Goal: Task Accomplishment & Management: Complete application form

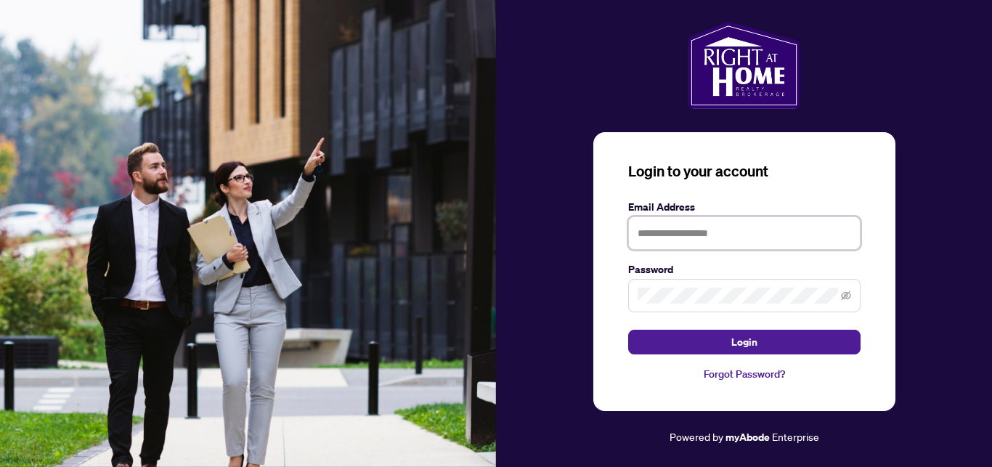
click at [644, 237] on input "text" at bounding box center [744, 232] width 232 height 33
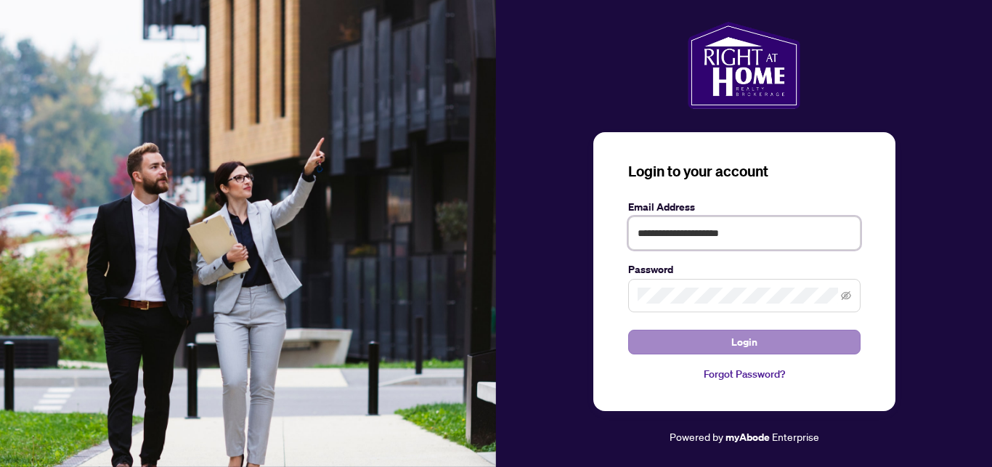
type input "**********"
click at [719, 343] on button "Login" at bounding box center [744, 342] width 232 height 25
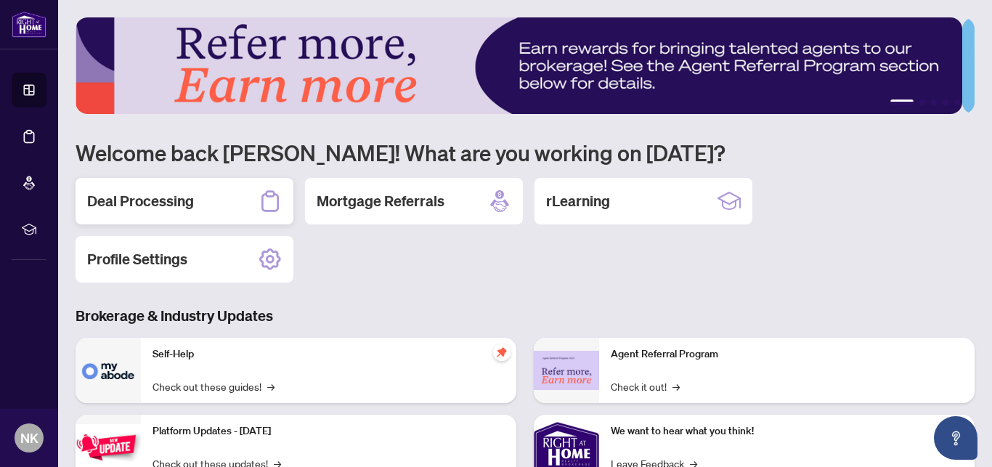
click at [150, 203] on h2 "Deal Processing" at bounding box center [140, 201] width 107 height 20
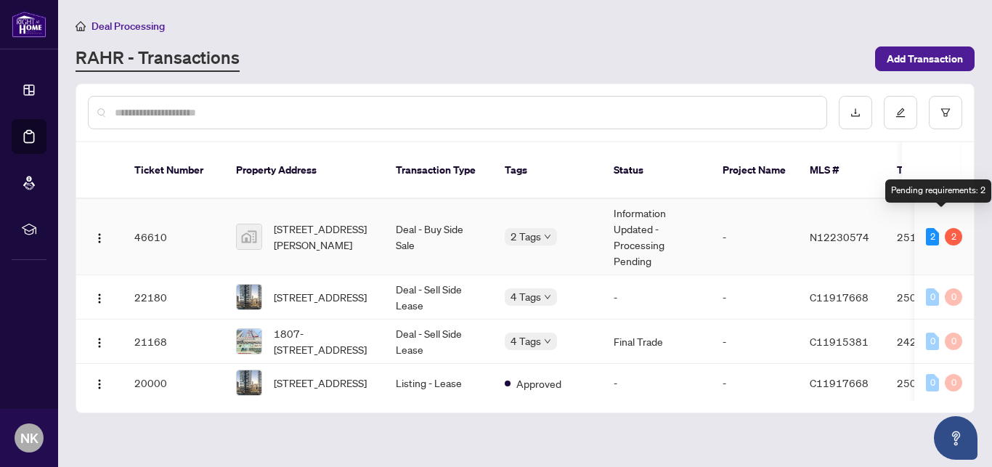
click at [944, 228] on div "2" at bounding box center [952, 236] width 17 height 17
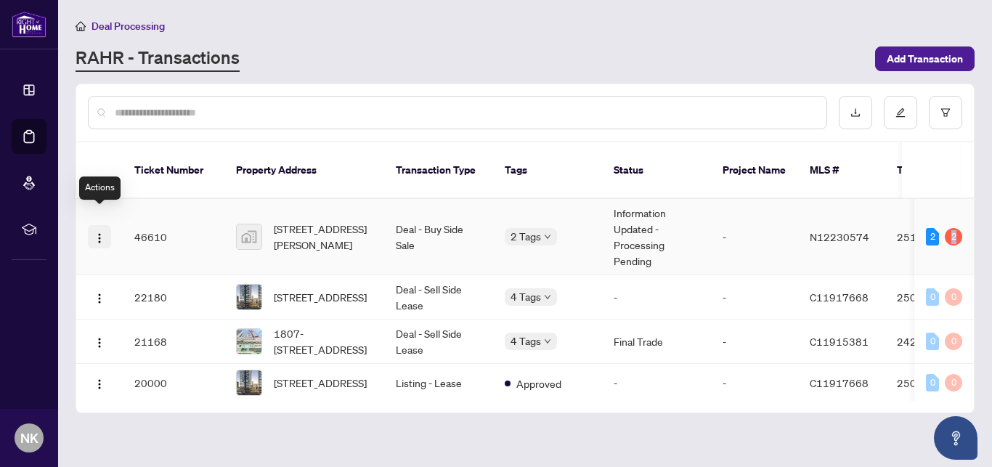
click at [102, 232] on img "button" at bounding box center [100, 238] width 12 height 12
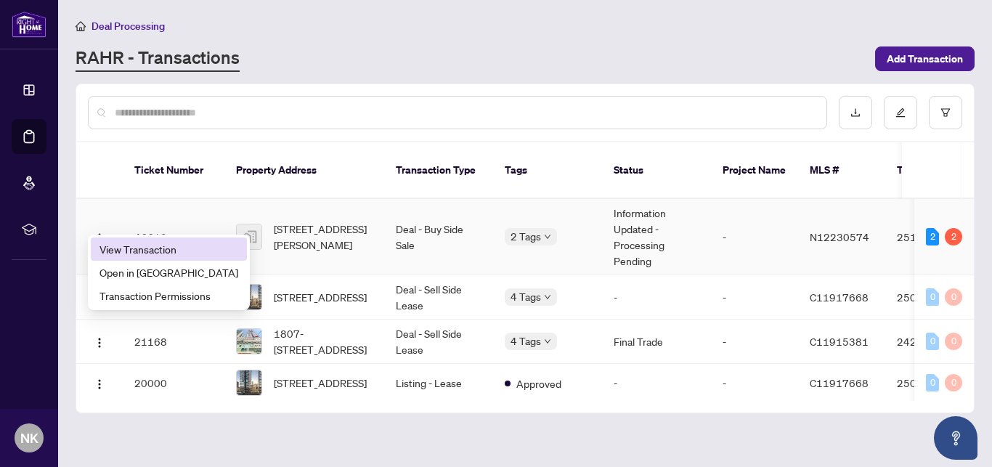
click at [119, 246] on span "View Transaction" at bounding box center [168, 249] width 139 height 16
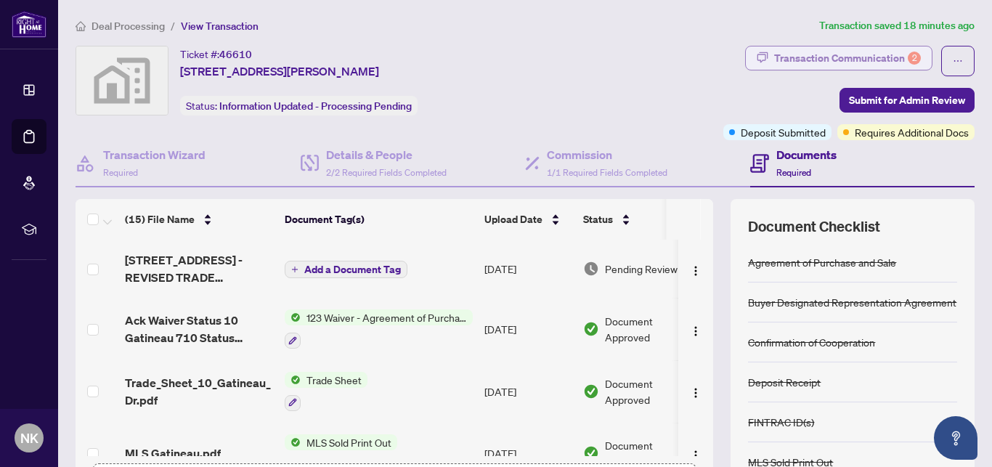
click at [804, 58] on div "Transaction Communication 2" at bounding box center [847, 57] width 147 height 23
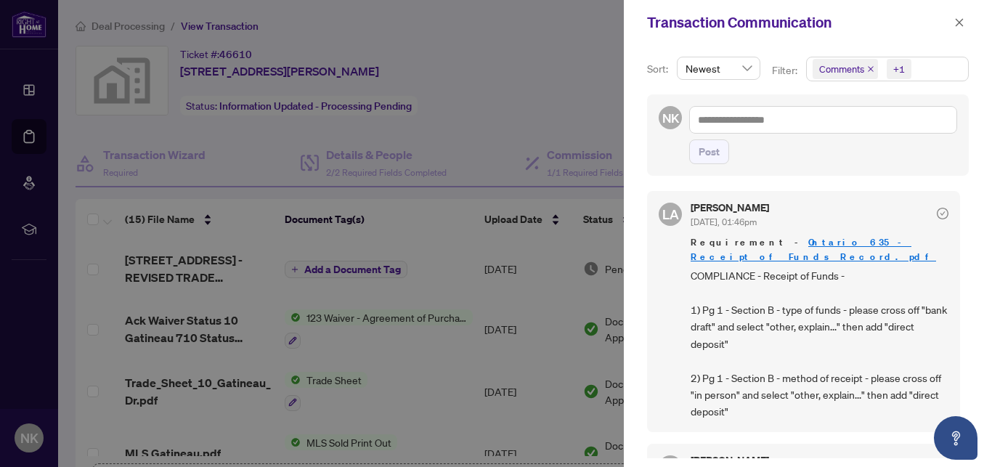
scroll to position [330, 0]
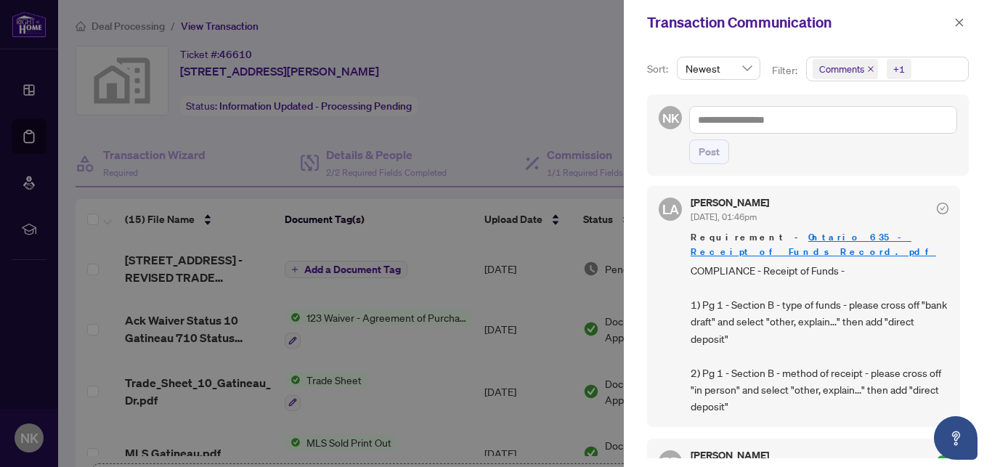
click at [825, 253] on link "Ontario 635 - Receipt of Funds Record.pdf" at bounding box center [812, 244] width 245 height 27
click at [957, 23] on icon "close" at bounding box center [959, 22] width 10 height 10
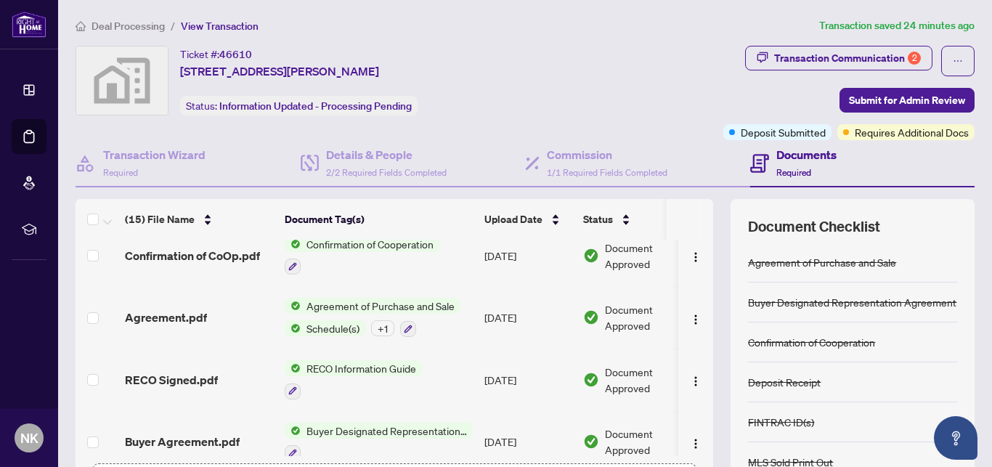
scroll to position [607, 0]
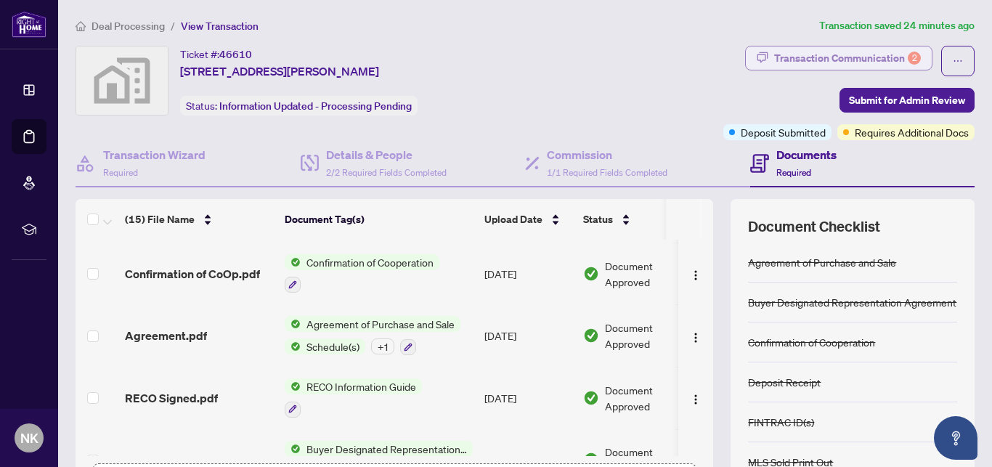
click at [857, 57] on div "Transaction Communication 2" at bounding box center [847, 57] width 147 height 23
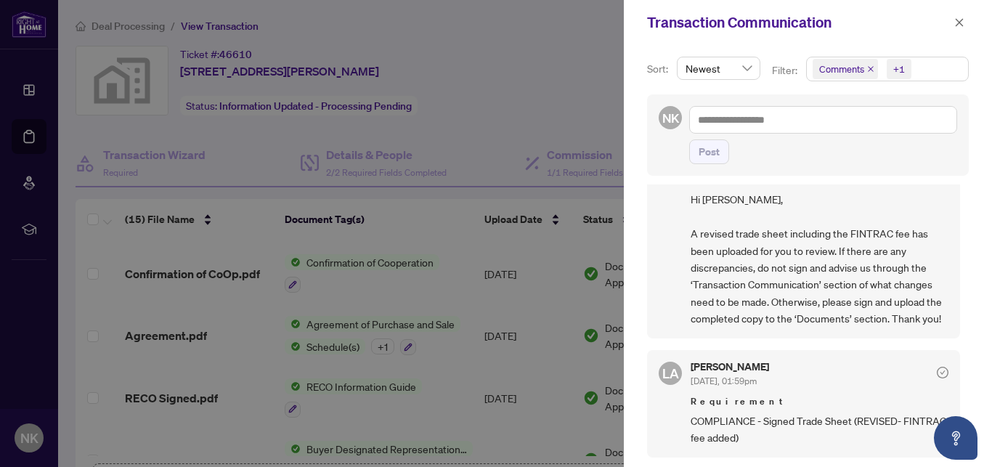
scroll to position [0, 0]
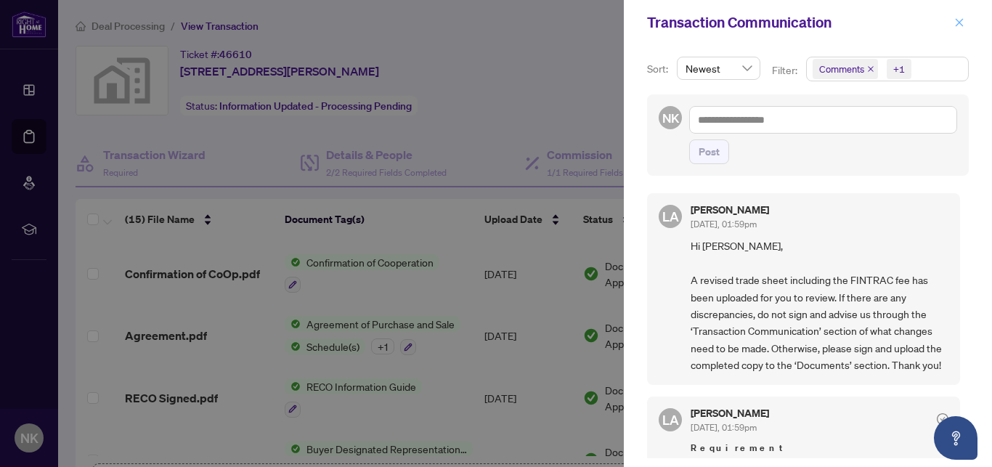
click at [957, 23] on icon "close" at bounding box center [959, 22] width 10 height 10
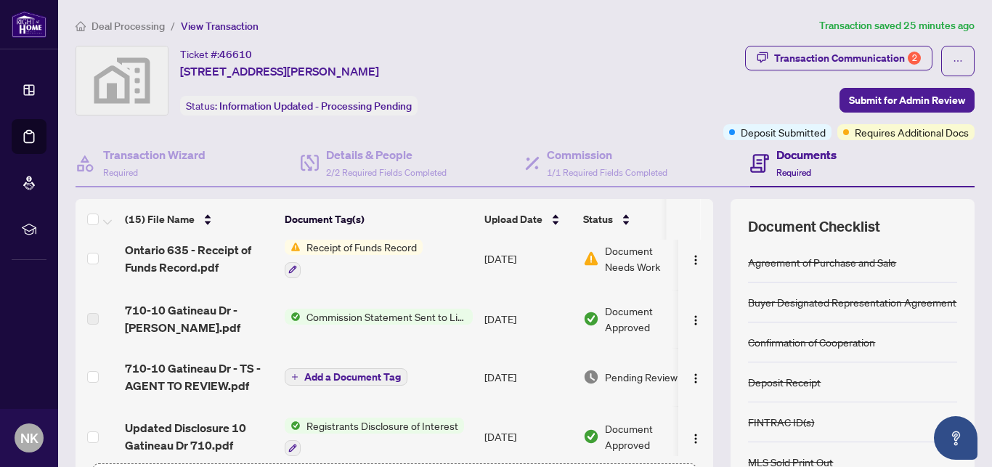
scroll to position [316, 0]
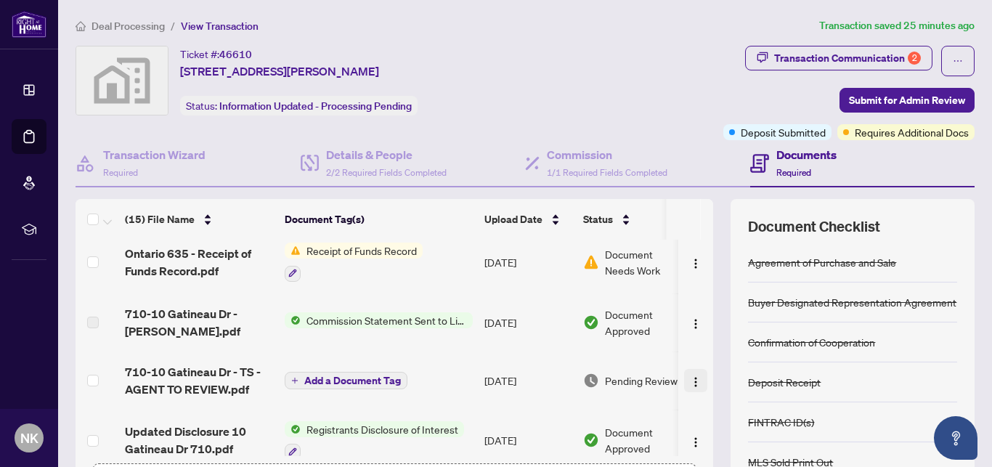
click at [690, 377] on img "button" at bounding box center [696, 382] width 12 height 12
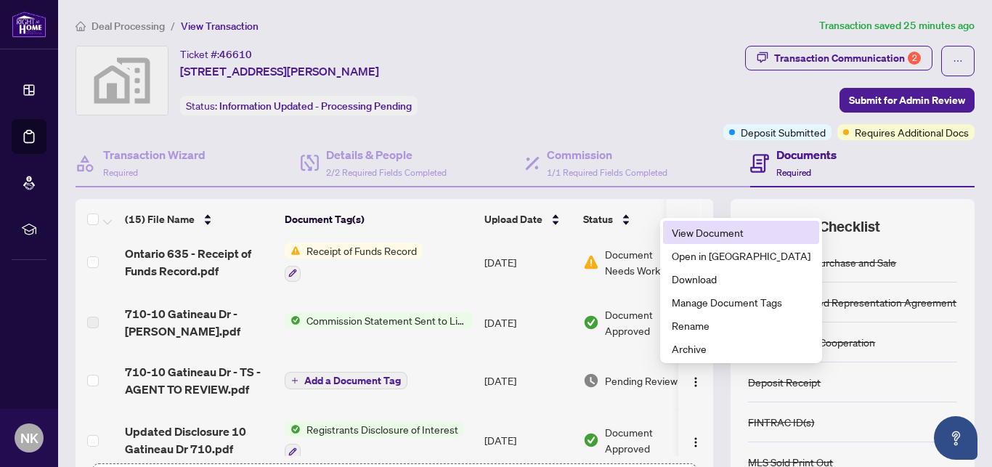
click at [706, 238] on span "View Document" at bounding box center [740, 232] width 139 height 16
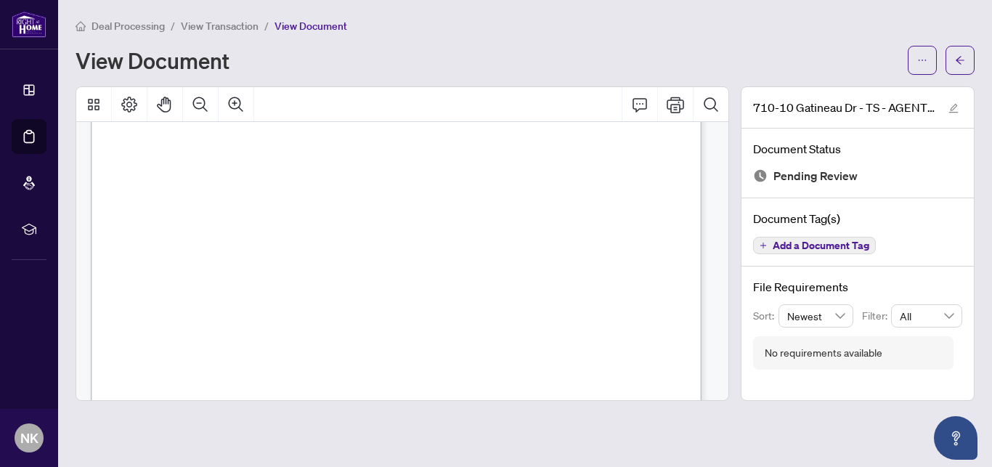
scroll to position [166, 0]
click at [957, 60] on icon "arrow-left" at bounding box center [959, 60] width 9 height 8
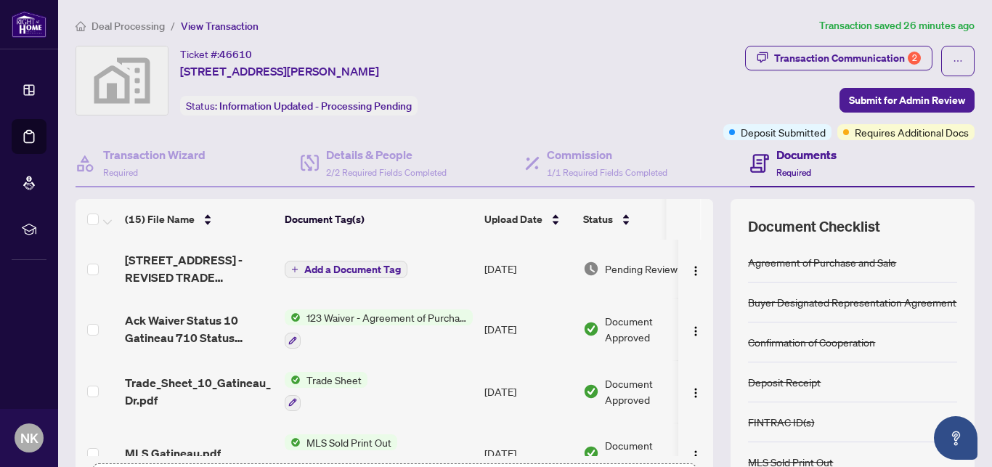
click at [351, 267] on span "Add a Document Tag" at bounding box center [352, 269] width 97 height 10
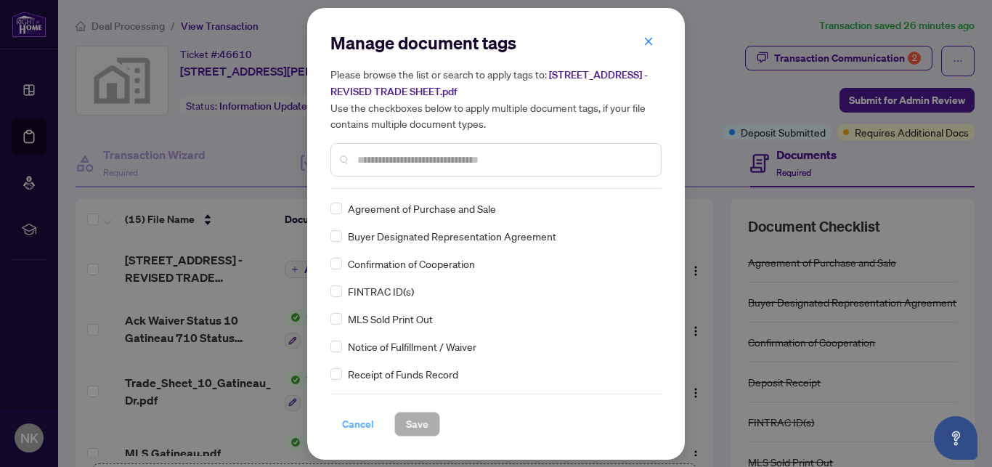
click at [356, 425] on span "Cancel" at bounding box center [358, 423] width 32 height 23
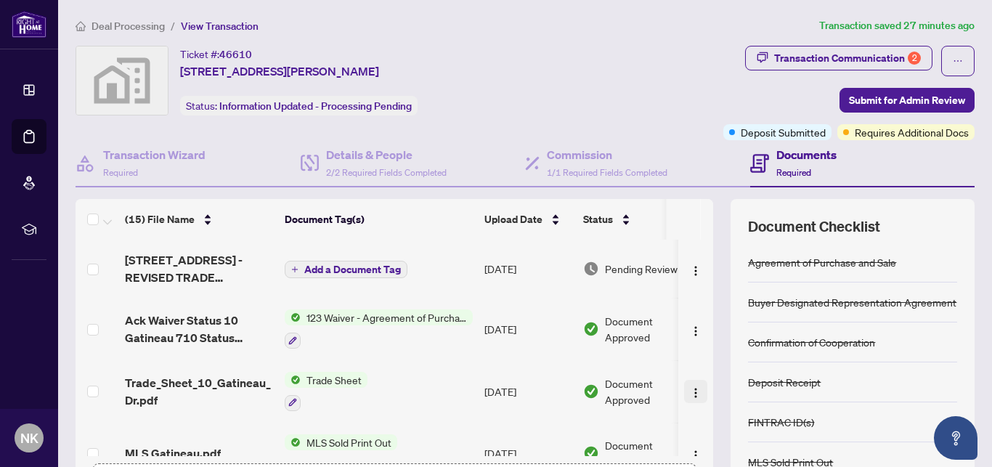
click at [690, 395] on img "button" at bounding box center [696, 393] width 12 height 12
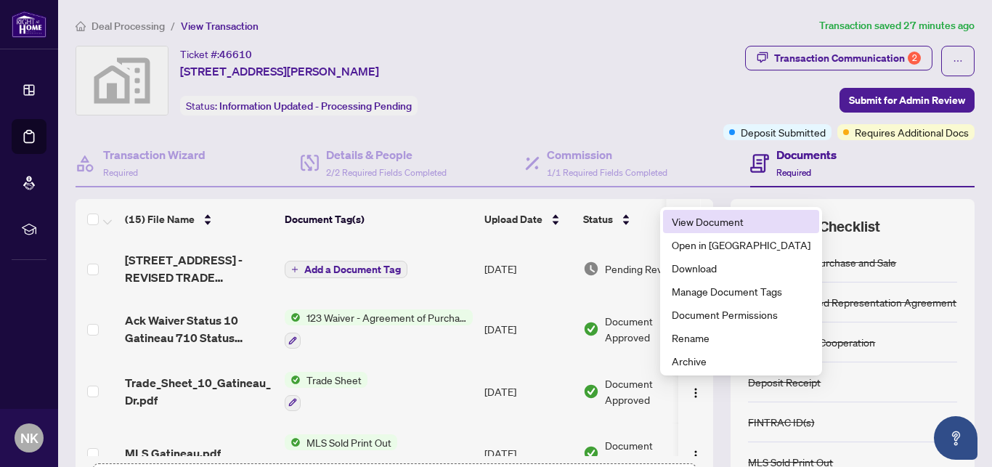
click at [706, 218] on span "View Document" at bounding box center [740, 221] width 139 height 16
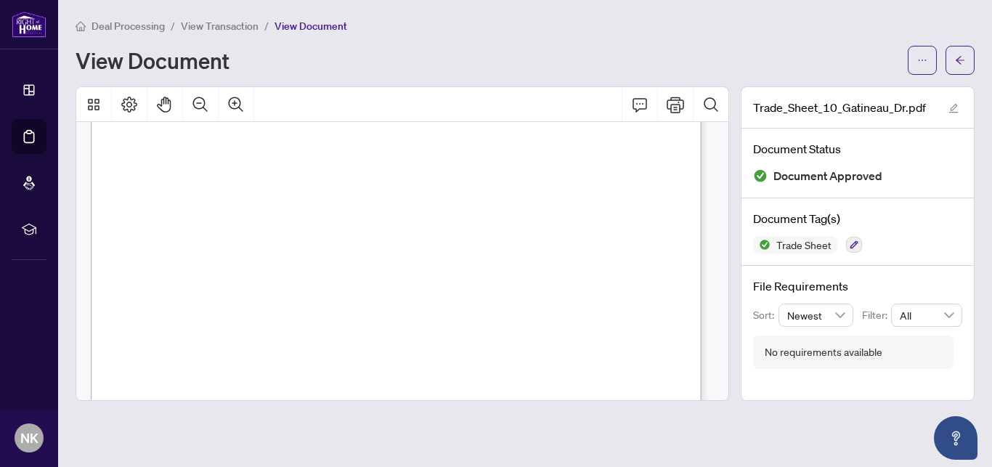
scroll to position [222, 0]
click at [740, 197] on div "Trade_Sheet_10_Gatineau_Dr.pdf Document Status Document Approved Document Tag(s…" at bounding box center [857, 243] width 234 height 314
click at [957, 60] on icon "arrow-left" at bounding box center [959, 60] width 9 height 8
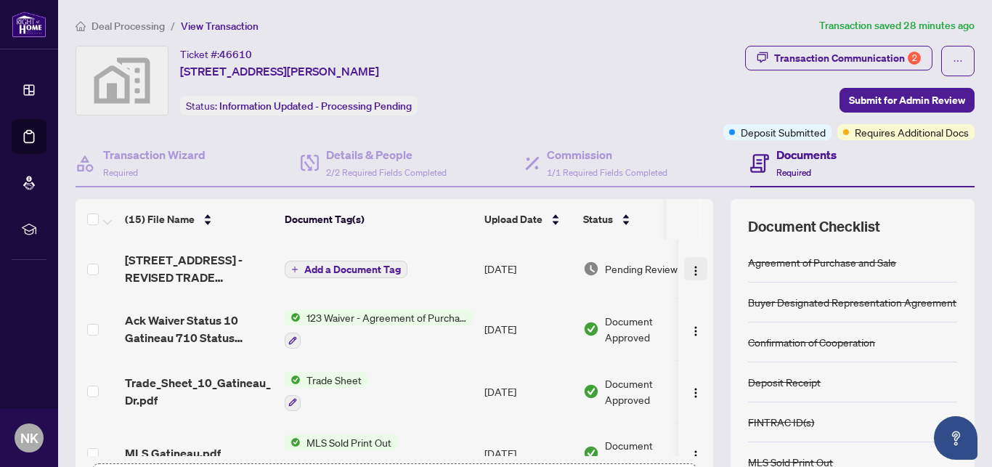
click at [690, 269] on img "button" at bounding box center [696, 271] width 12 height 12
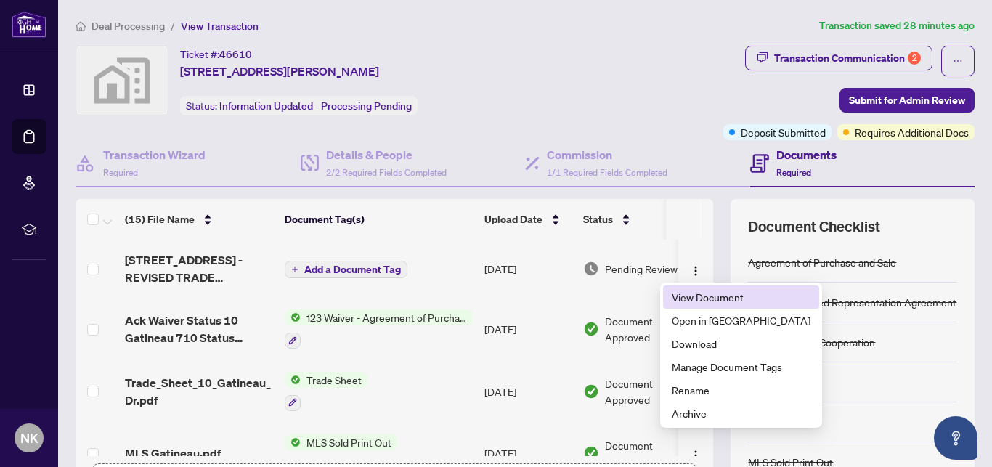
click at [692, 296] on span "View Document" at bounding box center [740, 297] width 139 height 16
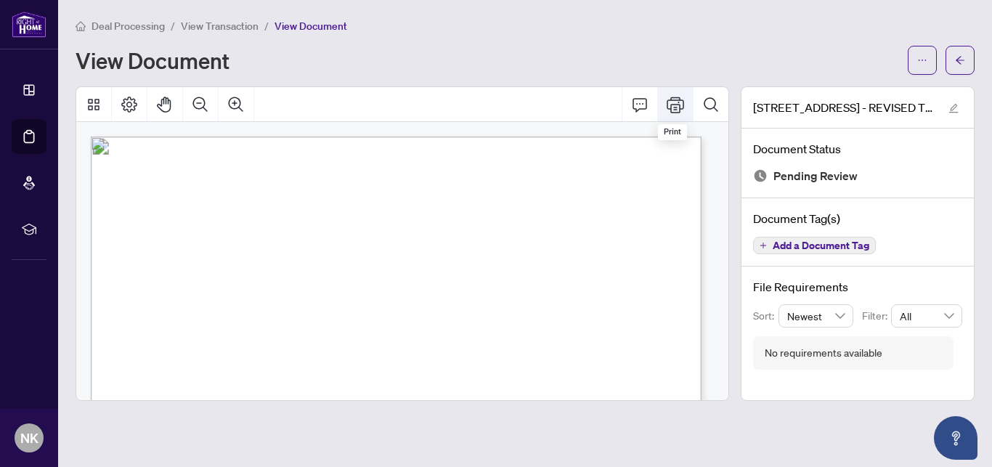
click at [668, 107] on icon "Print" at bounding box center [674, 105] width 17 height 16
click at [957, 57] on icon "arrow-left" at bounding box center [960, 60] width 10 height 10
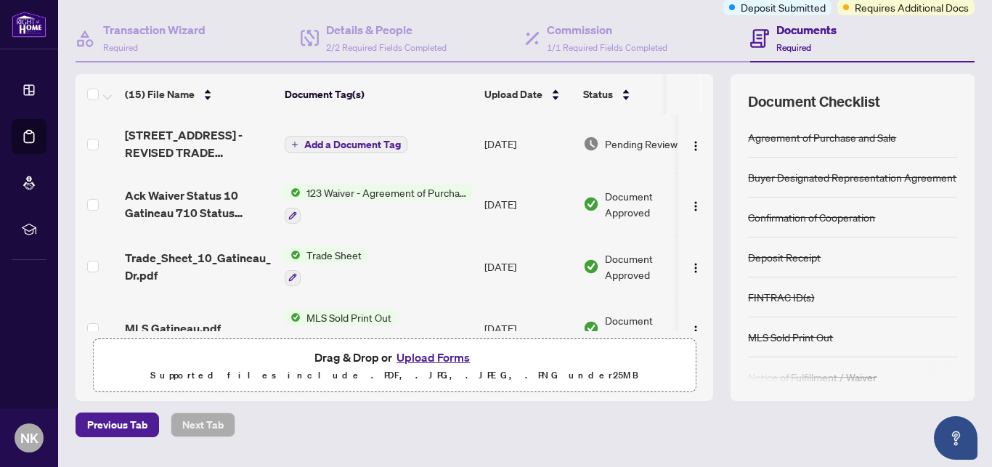
scroll to position [163, 0]
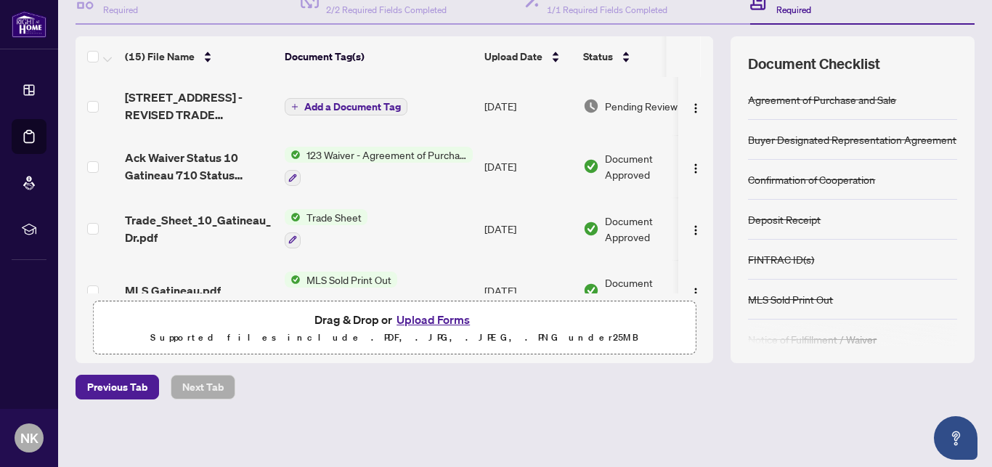
click at [409, 321] on button "Upload Forms" at bounding box center [433, 319] width 82 height 19
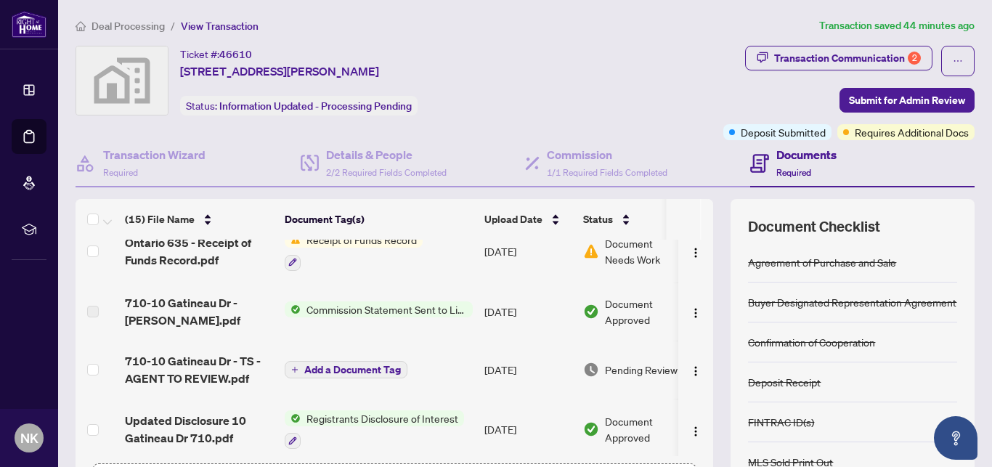
scroll to position [323, 0]
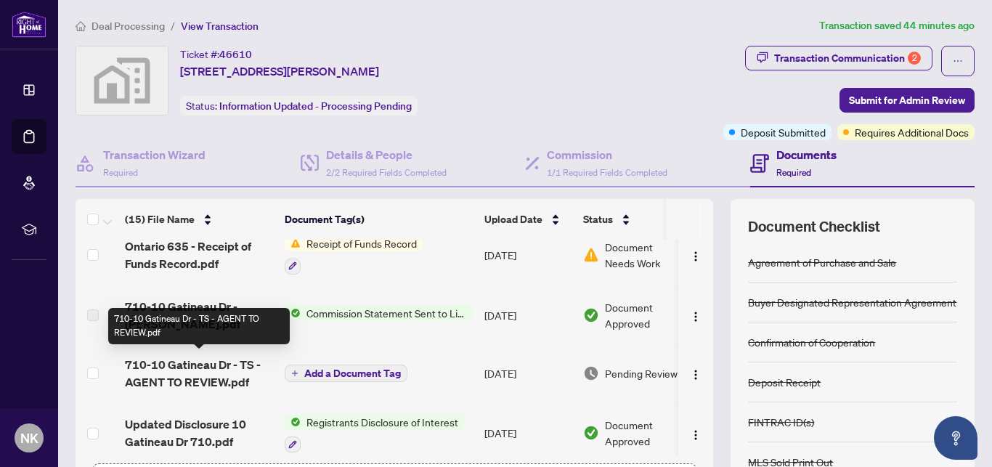
click at [191, 365] on span "710-10 Gatineau Dr - TS - AGENT TO REVIEW.pdf" at bounding box center [199, 373] width 148 height 35
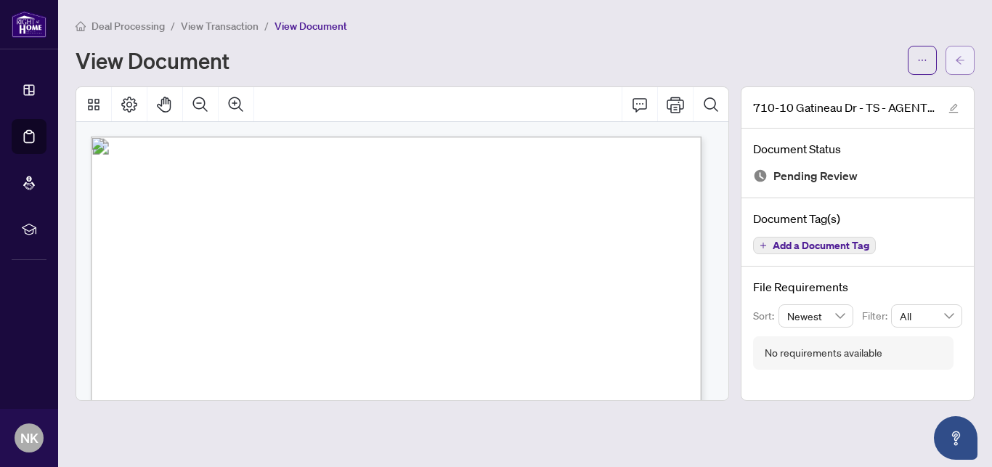
click at [962, 61] on icon "arrow-left" at bounding box center [960, 60] width 10 height 10
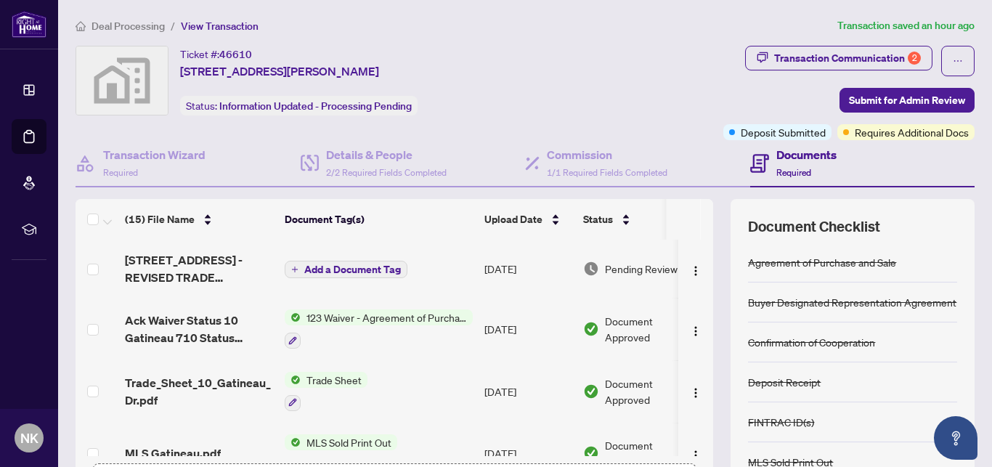
click at [764, 158] on div "Documents Required" at bounding box center [793, 163] width 86 height 34
click at [851, 56] on div "Transaction Communication 2" at bounding box center [847, 57] width 147 height 23
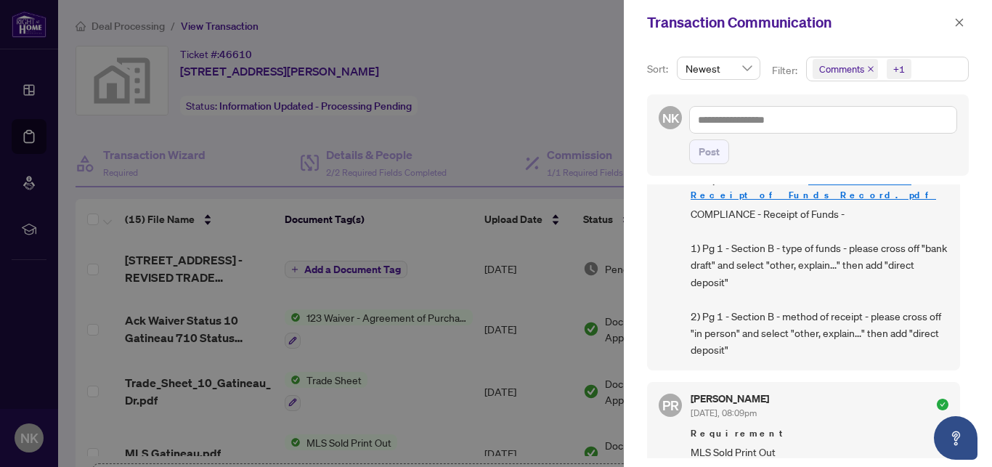
scroll to position [330, 0]
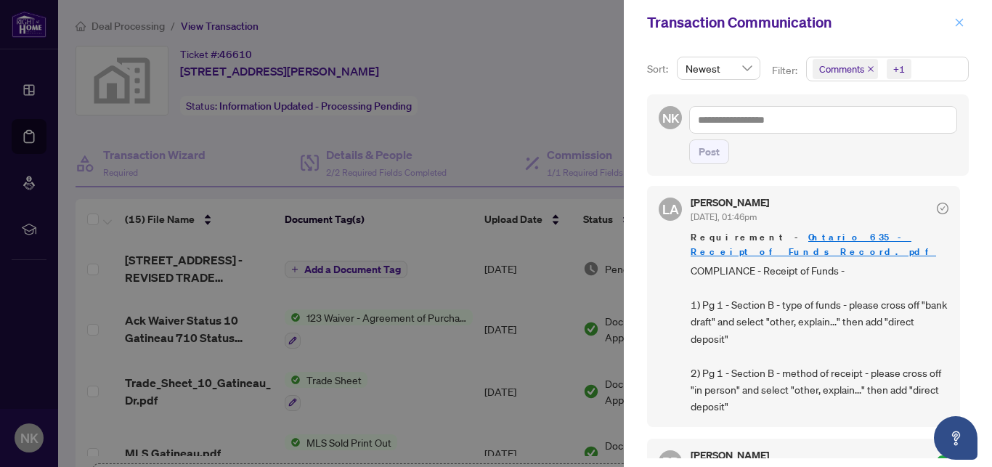
click at [960, 25] on icon "close" at bounding box center [959, 22] width 8 height 8
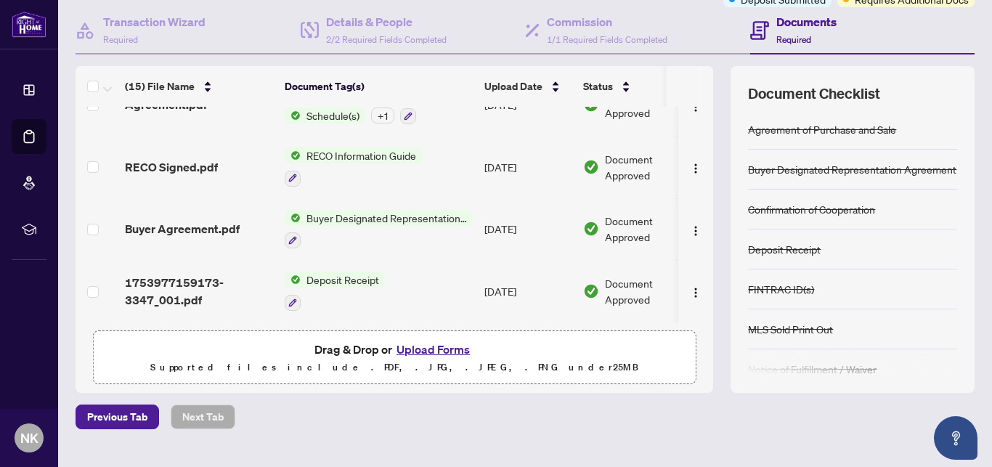
scroll to position [163, 0]
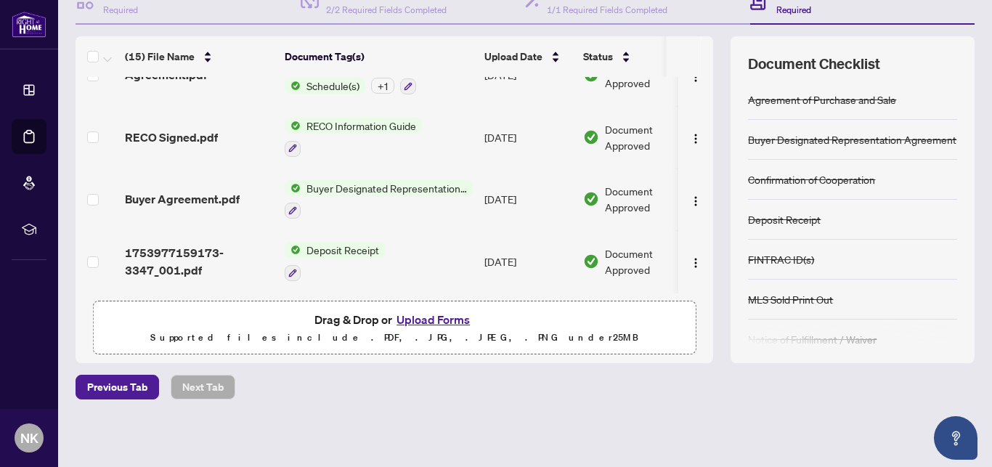
click at [428, 322] on button "Upload Forms" at bounding box center [433, 319] width 82 height 19
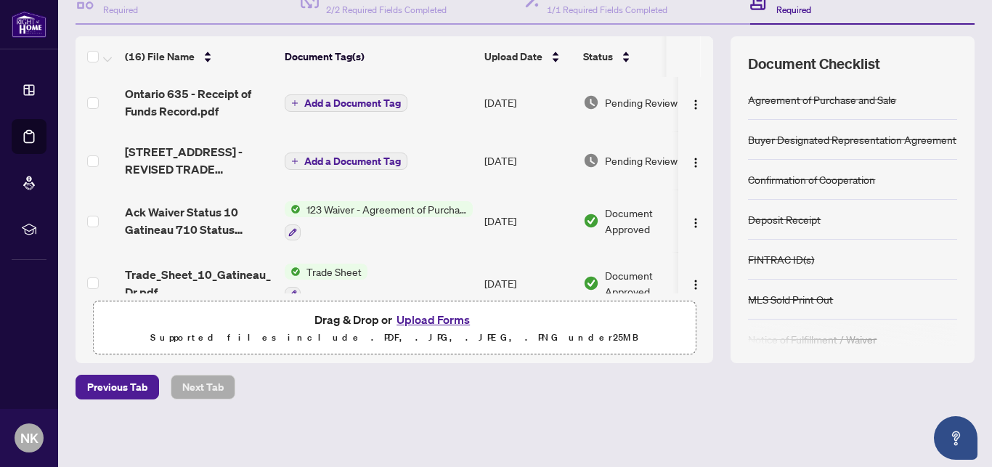
scroll to position [0, 0]
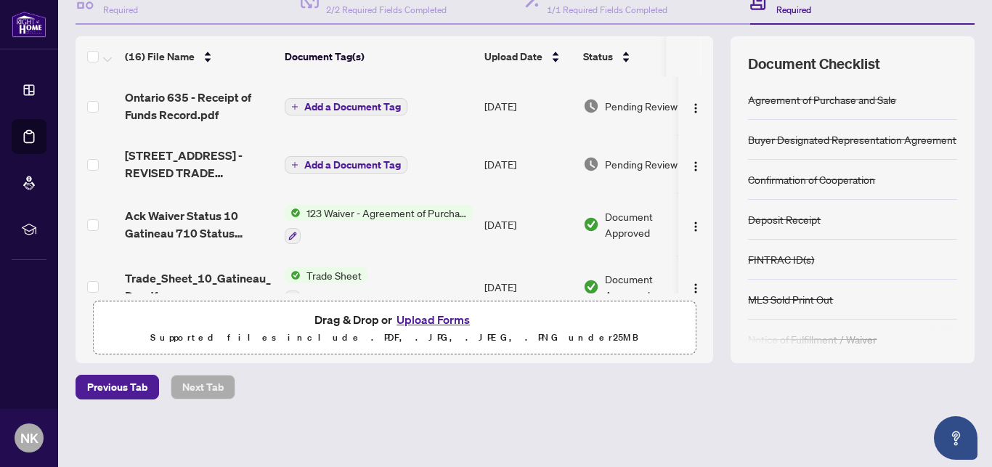
click at [365, 102] on span "Add a Document Tag" at bounding box center [352, 107] width 97 height 10
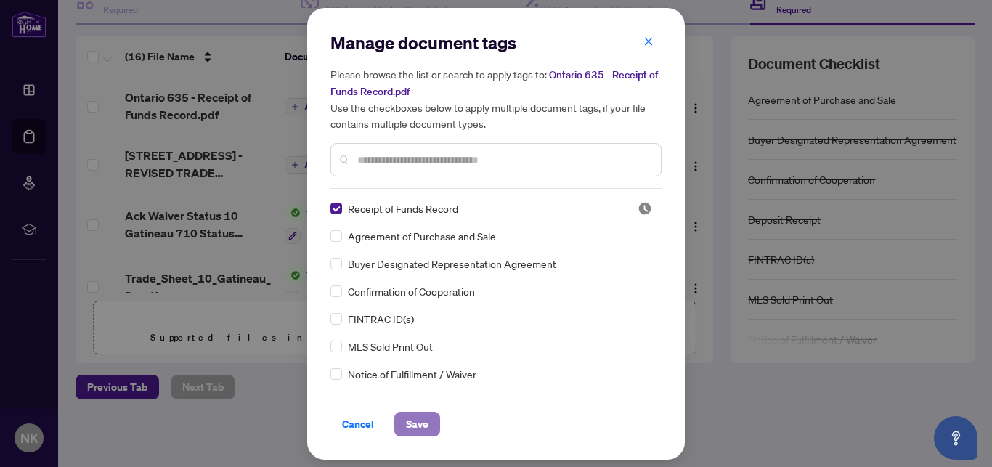
click at [416, 418] on span "Save" at bounding box center [417, 423] width 23 height 23
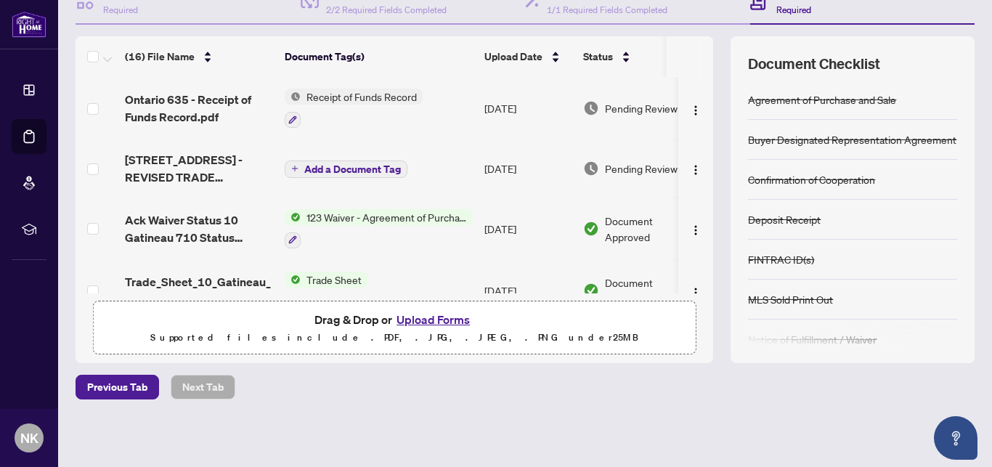
click at [430, 318] on button "Upload Forms" at bounding box center [433, 319] width 82 height 19
click at [422, 322] on button "Upload Forms" at bounding box center [433, 319] width 82 height 19
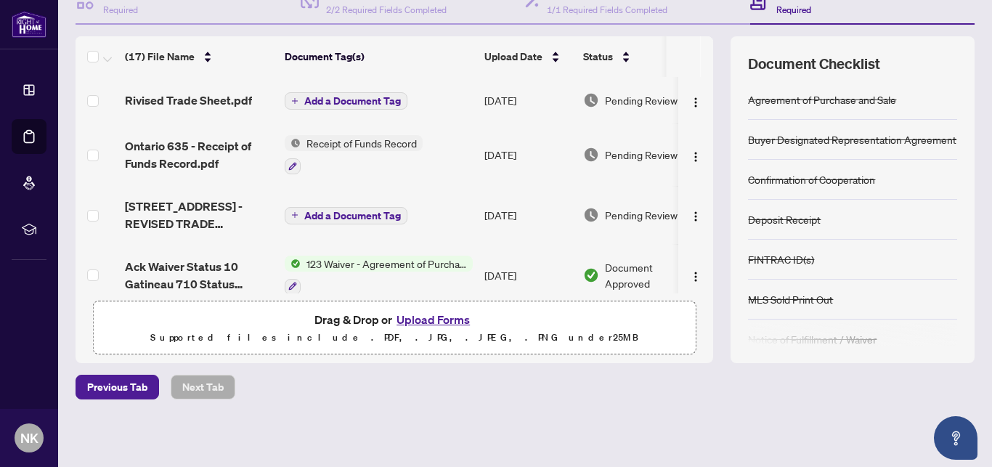
click at [354, 101] on span "Add a Document Tag" at bounding box center [352, 101] width 97 height 10
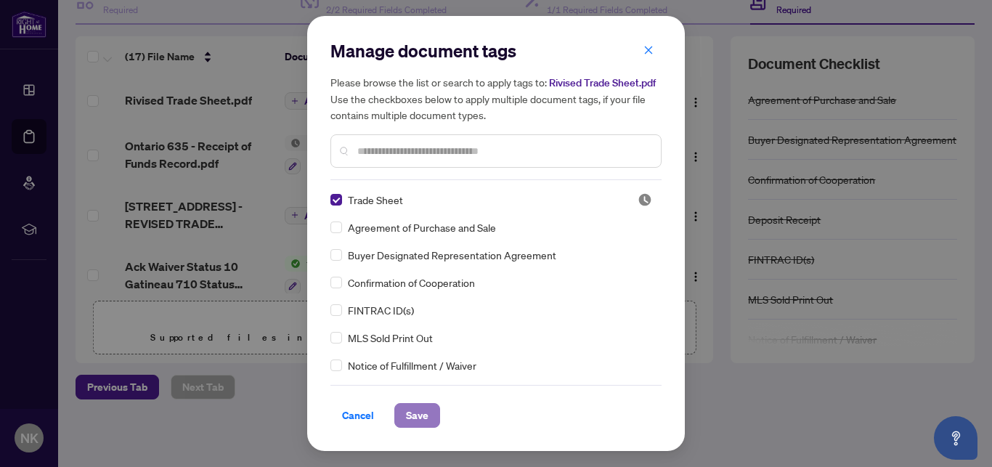
click at [420, 417] on span "Save" at bounding box center [417, 415] width 23 height 23
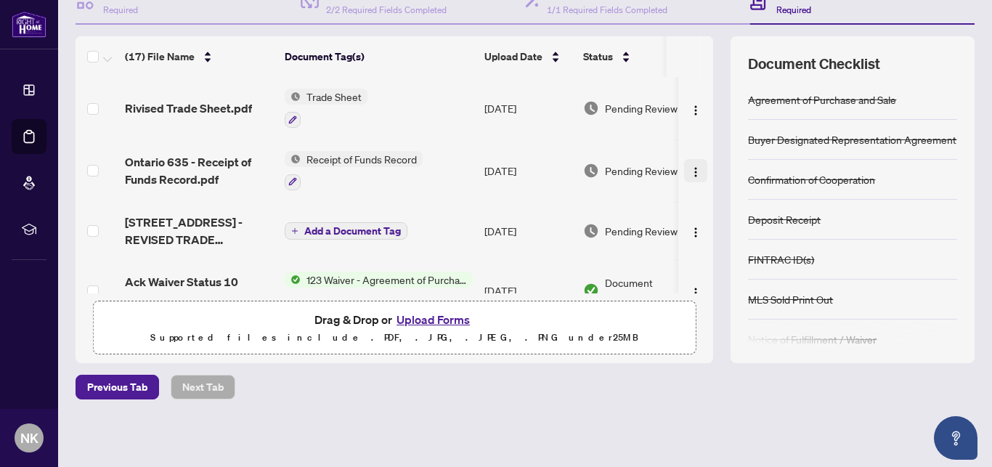
click at [690, 170] on img "button" at bounding box center [696, 172] width 12 height 12
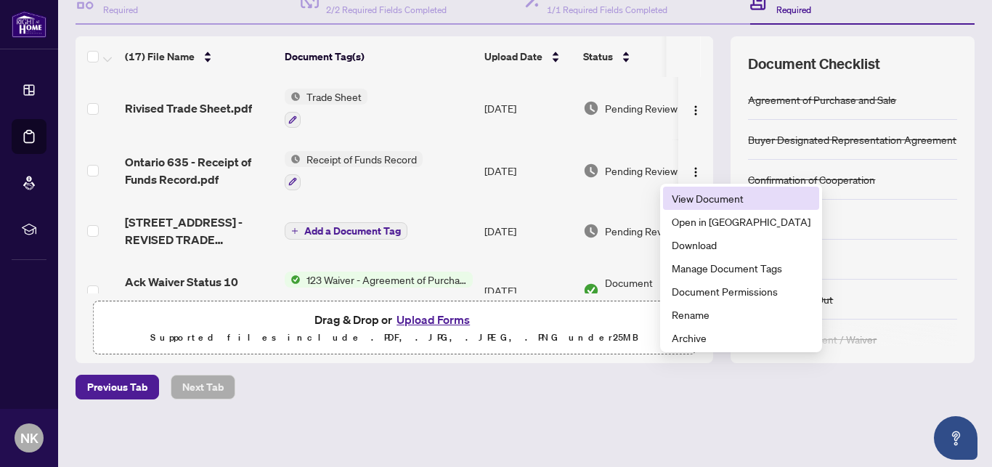
click at [680, 197] on span "View Document" at bounding box center [740, 198] width 139 height 16
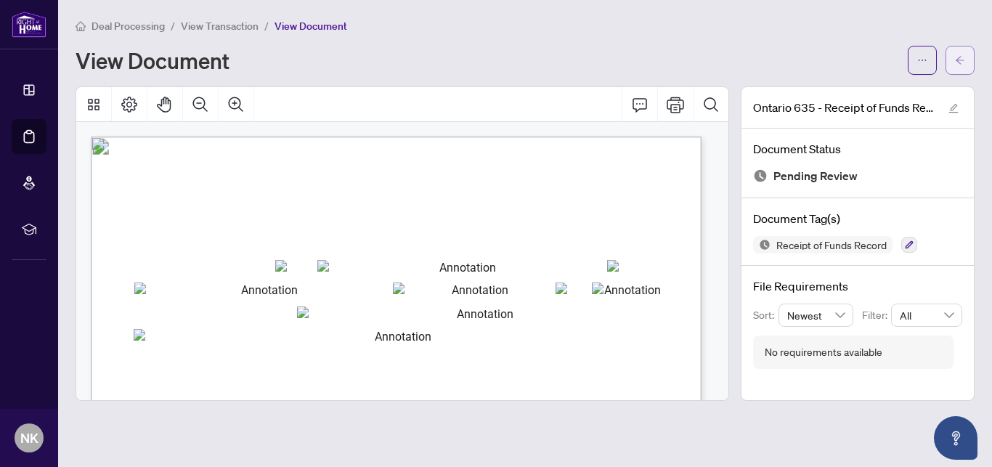
click at [957, 60] on icon "arrow-left" at bounding box center [959, 60] width 9 height 8
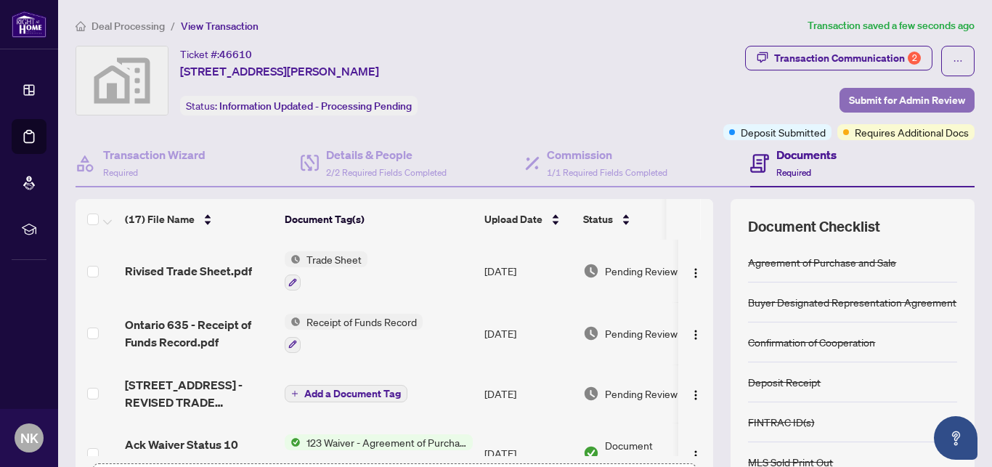
click at [875, 99] on span "Submit for Admin Review" at bounding box center [907, 100] width 116 height 23
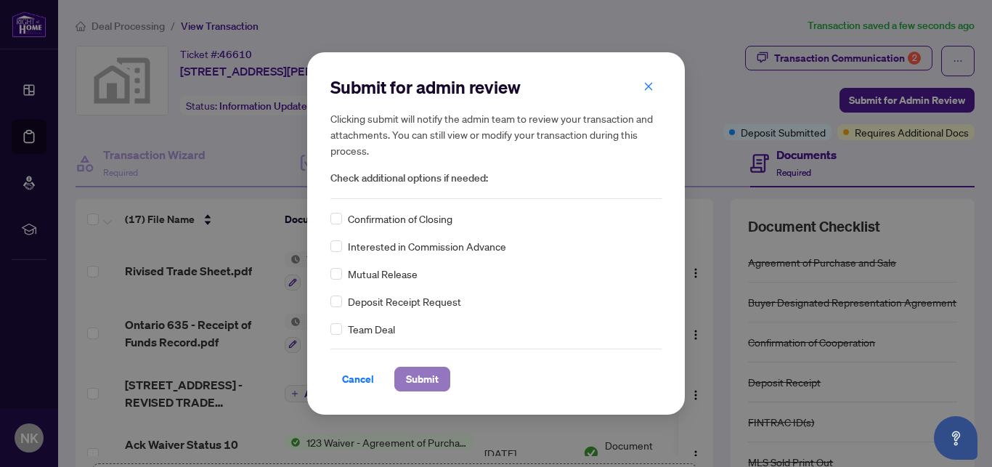
click at [421, 377] on span "Submit" at bounding box center [422, 378] width 33 height 23
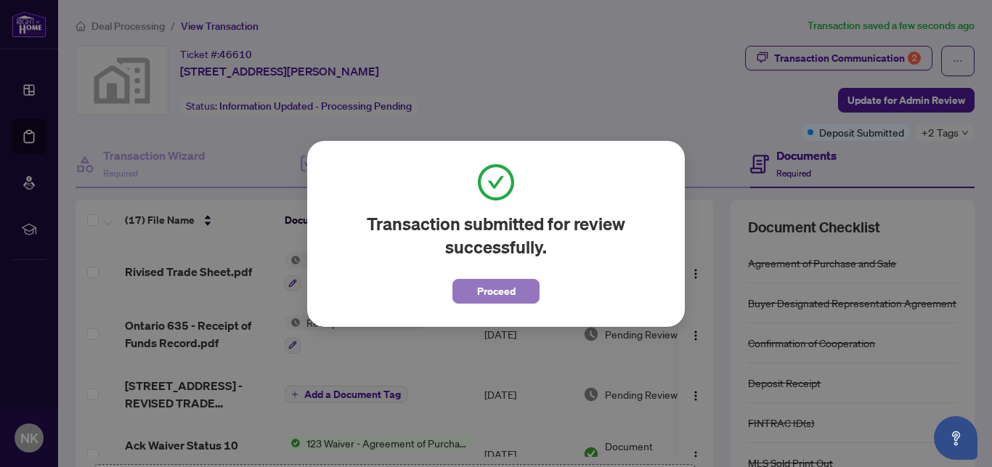
click at [510, 296] on span "Proceed" at bounding box center [496, 290] width 38 height 23
